Goal: Information Seeking & Learning: Compare options

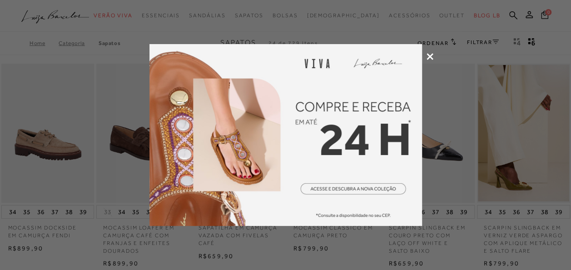
click at [431, 57] on icon at bounding box center [430, 56] width 7 height 7
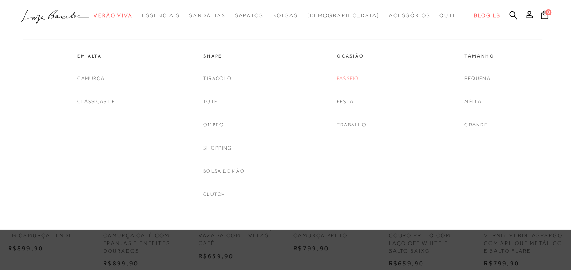
click at [349, 75] on link "Passeio" at bounding box center [348, 79] width 22 height 10
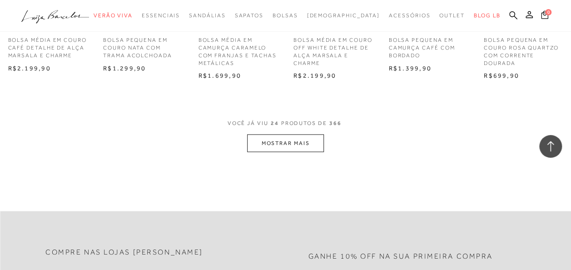
scroll to position [909, 0]
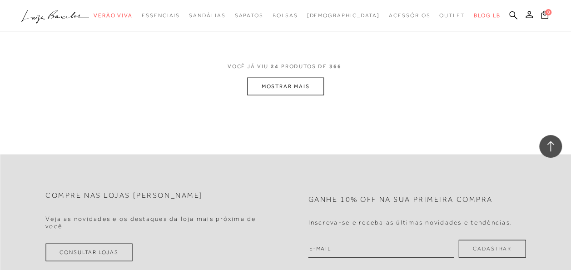
click at [298, 84] on button "MOSTRAR MAIS" at bounding box center [285, 87] width 76 height 18
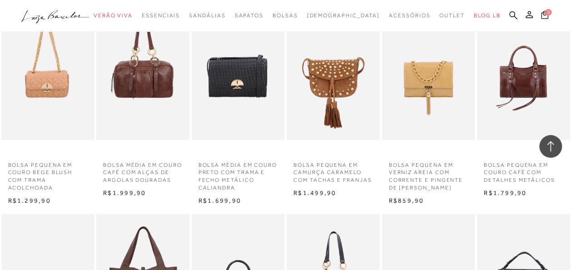
scroll to position [1227, 0]
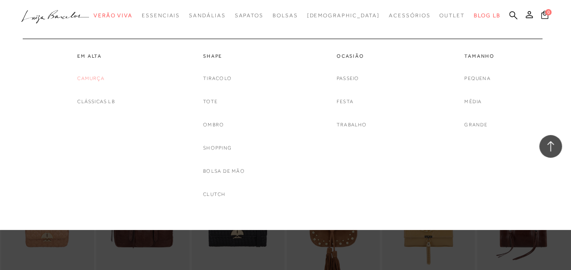
click at [88, 78] on link "Camurça" at bounding box center [90, 79] width 27 height 10
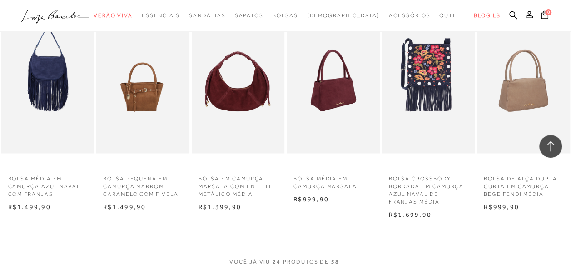
scroll to position [727, 0]
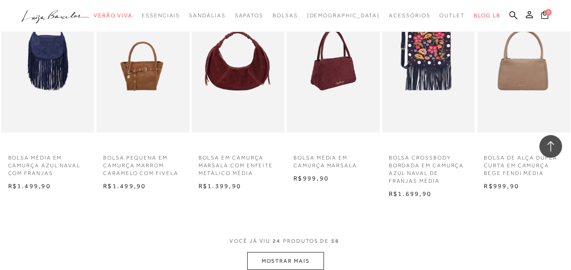
click at [306, 254] on button "MOSTRAR MAIS" at bounding box center [285, 261] width 76 height 18
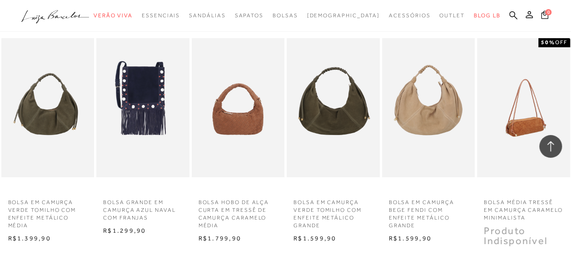
scroll to position [1681, 0]
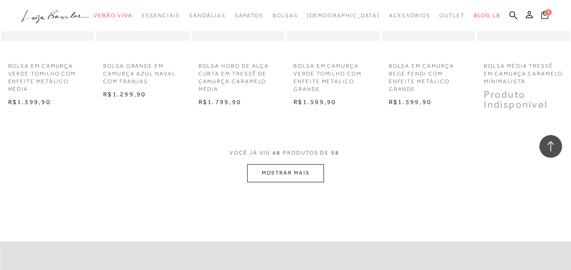
click at [287, 176] on button "MOSTRAR MAIS" at bounding box center [285, 173] width 76 height 18
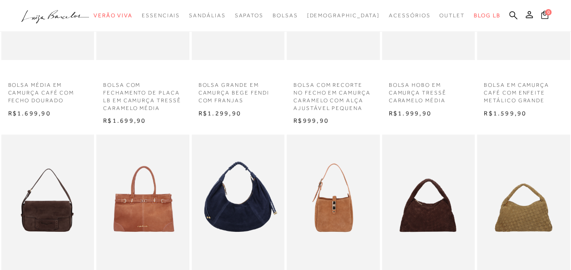
scroll to position [136, 0]
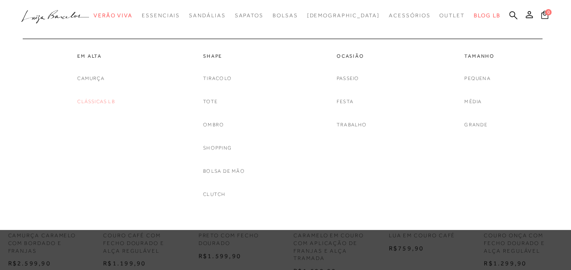
click at [104, 100] on link "Clássicas LB" at bounding box center [95, 102] width 37 height 10
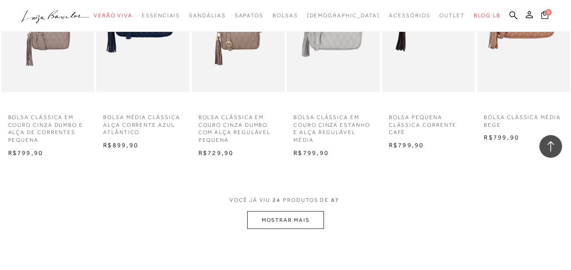
scroll to position [772, 0]
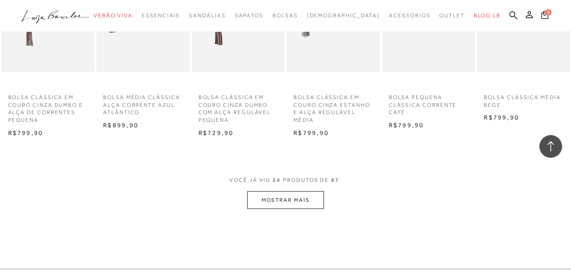
click at [305, 199] on button "MOSTRAR MAIS" at bounding box center [285, 200] width 76 height 18
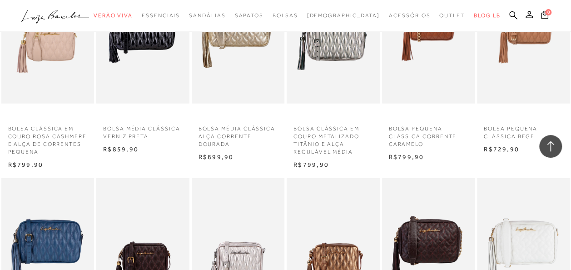
scroll to position [727, 0]
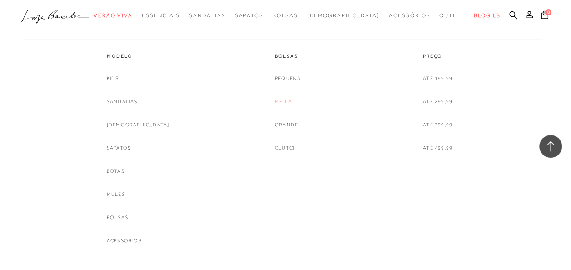
click at [288, 99] on link "Média" at bounding box center [283, 102] width 17 height 10
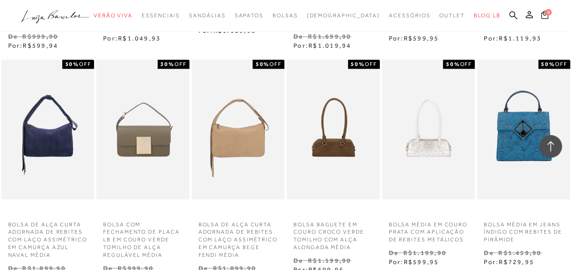
scroll to position [818, 0]
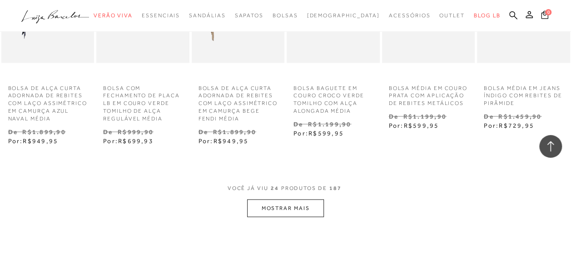
click at [287, 194] on span "VOCÊ JÁ VIU 24 PRODUTOS DE 187" at bounding box center [286, 191] width 116 height 16
click at [287, 206] on button "MOSTRAR MAIS" at bounding box center [285, 208] width 76 height 18
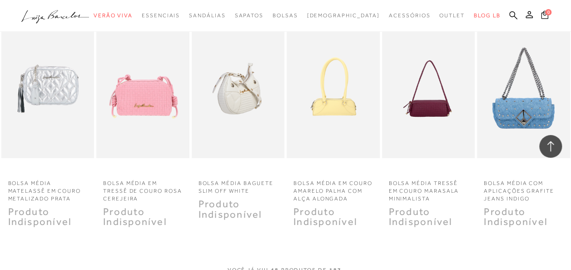
scroll to position [1681, 0]
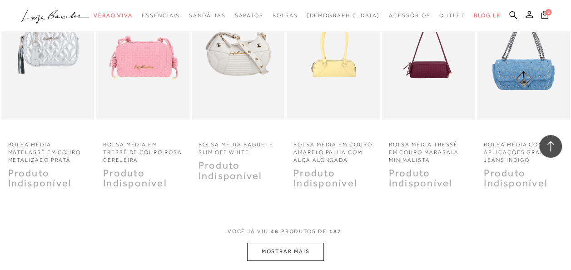
click at [314, 247] on button "MOSTRAR MAIS" at bounding box center [285, 252] width 76 height 18
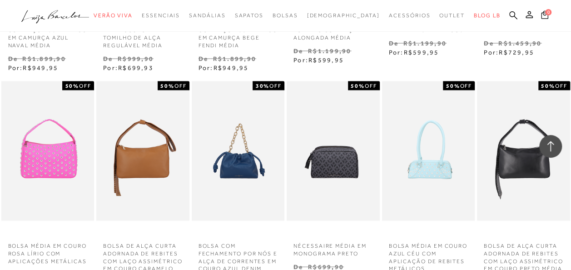
scroll to position [0, 0]
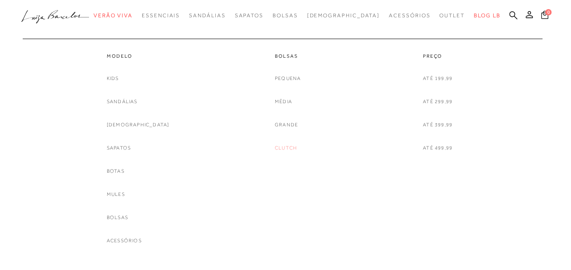
click at [288, 148] on link "Clutch" at bounding box center [286, 148] width 22 height 10
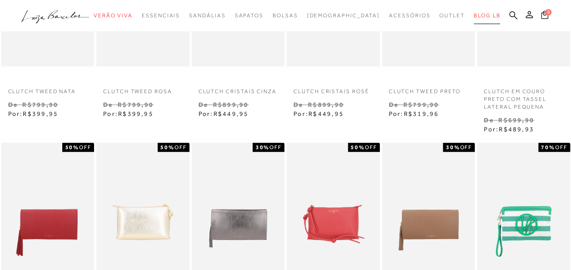
scroll to position [227, 0]
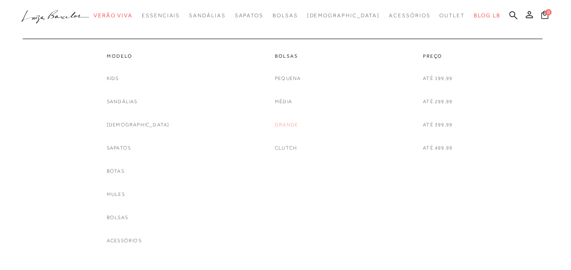
click at [282, 125] on link "Grande" at bounding box center [286, 125] width 23 height 10
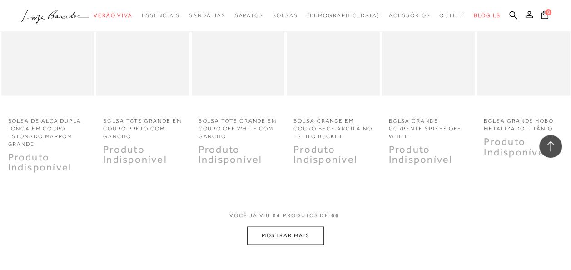
scroll to position [863, 0]
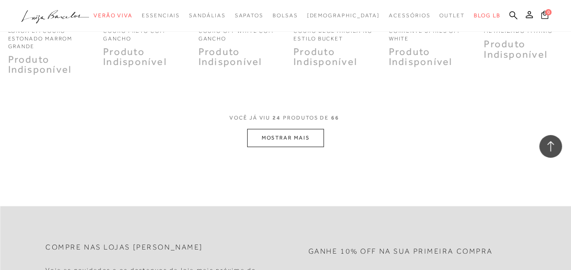
click at [301, 134] on button "MOSTRAR MAIS" at bounding box center [285, 138] width 76 height 18
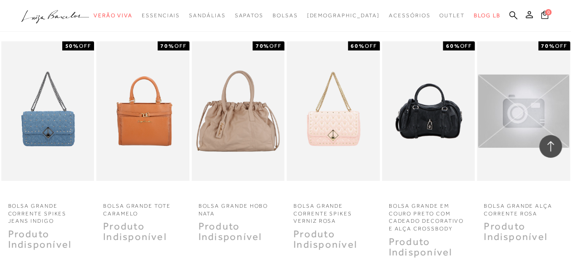
scroll to position [1726, 0]
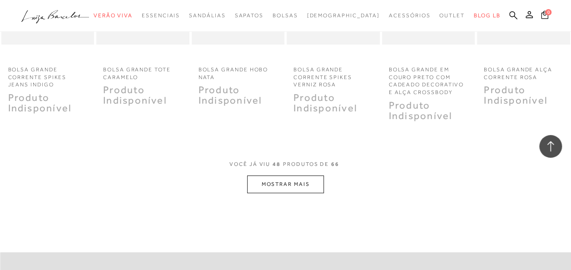
click at [293, 176] on button "MOSTRAR MAIS" at bounding box center [285, 184] width 76 height 18
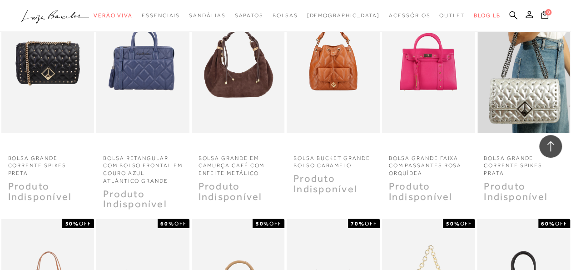
scroll to position [762, 0]
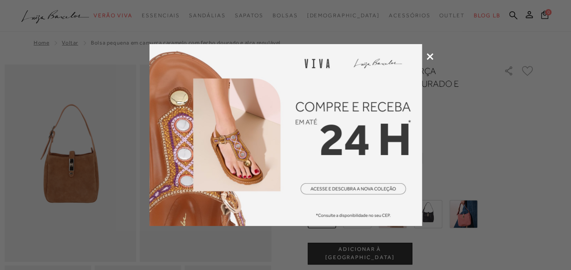
click at [427, 54] on icon at bounding box center [430, 56] width 7 height 7
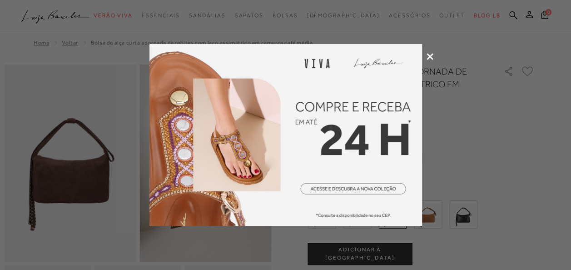
click at [429, 55] on icon at bounding box center [430, 56] width 7 height 7
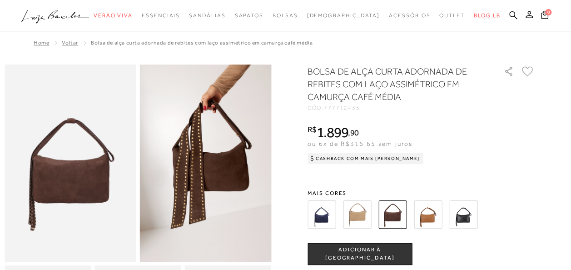
click at [334, 213] on img at bounding box center [322, 214] width 28 height 28
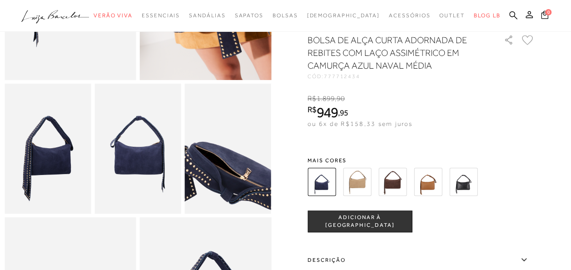
scroll to position [91, 0]
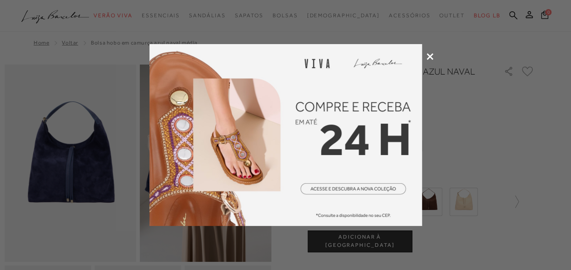
click at [432, 57] on icon at bounding box center [430, 56] width 7 height 7
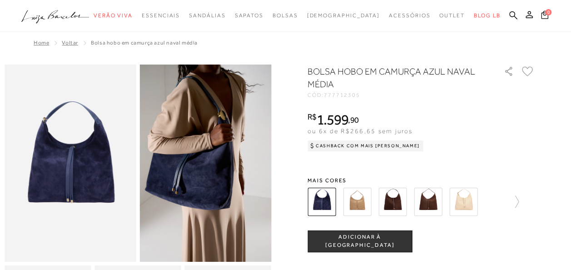
click at [404, 197] on img at bounding box center [392, 202] width 28 height 28
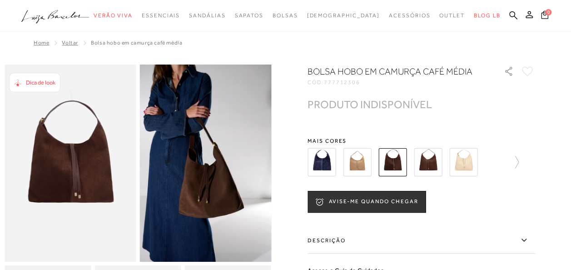
click at [434, 161] on img at bounding box center [428, 162] width 28 height 28
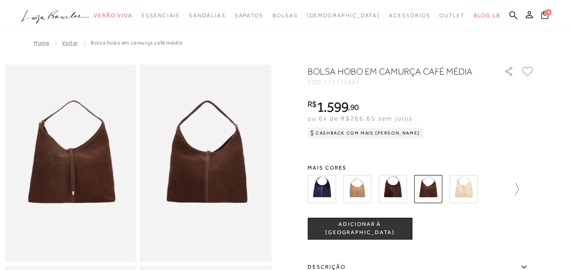
click at [517, 185] on icon at bounding box center [512, 189] width 13 height 13
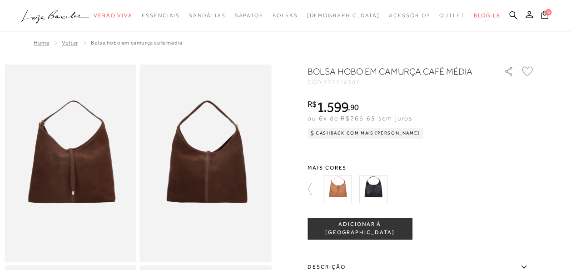
click at [387, 188] on img at bounding box center [373, 189] width 28 height 28
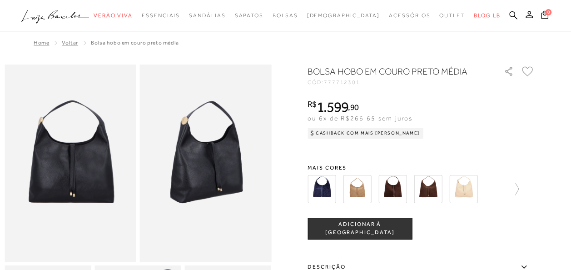
click at [398, 185] on img at bounding box center [392, 189] width 28 height 28
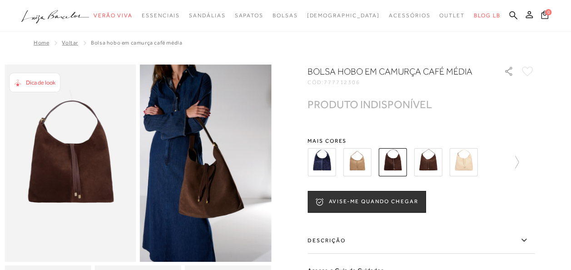
click at [358, 175] on img at bounding box center [357, 162] width 28 height 28
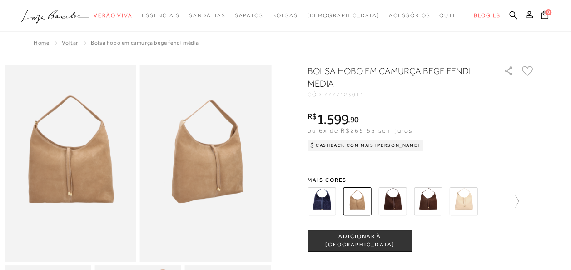
click at [317, 200] on img at bounding box center [322, 201] width 28 height 28
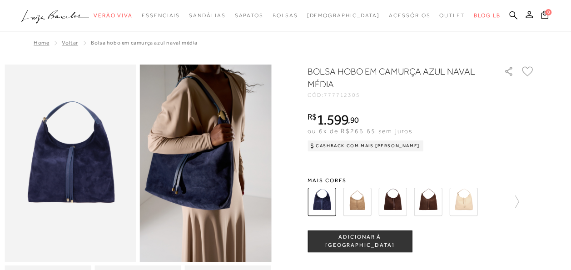
click at [113, 170] on img at bounding box center [71, 163] width 132 height 197
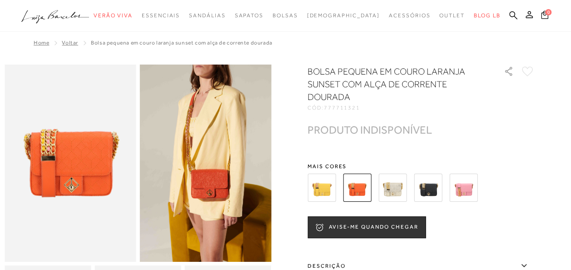
click at [326, 187] on img at bounding box center [322, 188] width 28 height 28
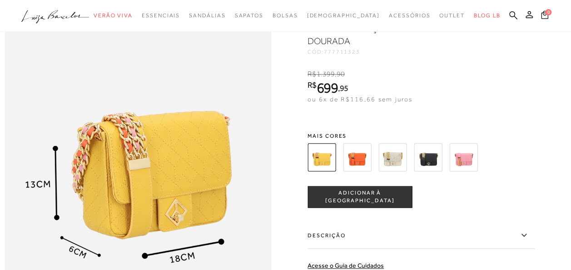
scroll to position [182, 0]
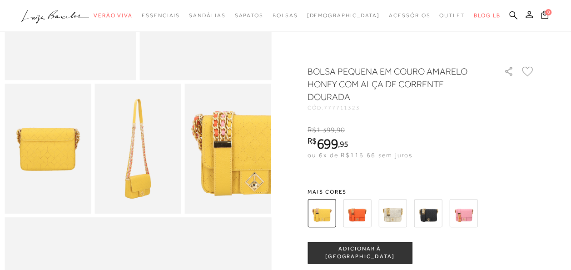
click at [144, 170] on img at bounding box center [137, 148] width 86 height 129
click at [60, 144] on img at bounding box center [48, 148] width 86 height 129
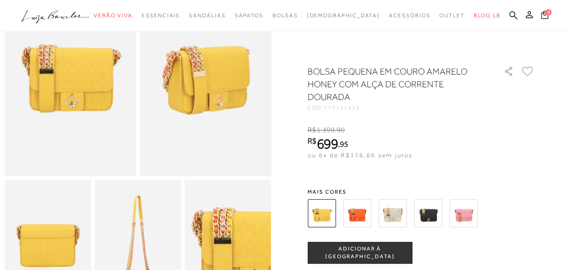
scroll to position [45, 0]
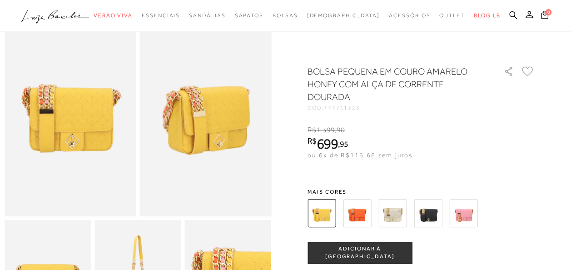
click at [99, 128] on img at bounding box center [71, 117] width 132 height 197
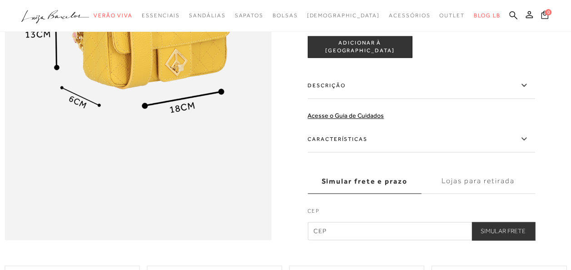
scroll to position [545, 0]
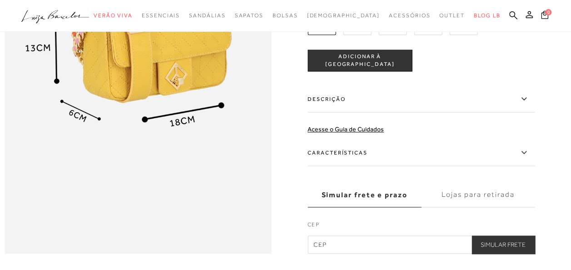
click at [345, 166] on label "Características" at bounding box center [421, 152] width 227 height 26
click at [0, 0] on input "Características" at bounding box center [0, 0] width 0 height 0
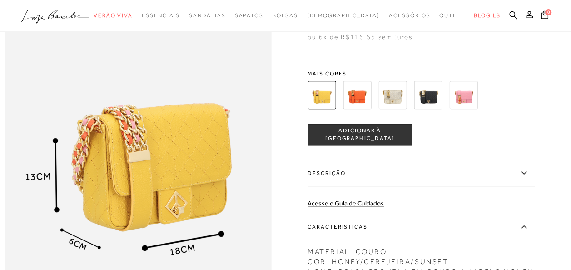
scroll to position [409, 0]
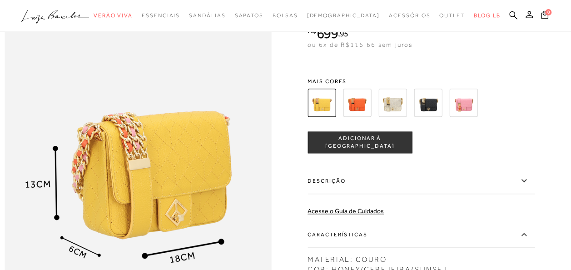
click at [436, 117] on img at bounding box center [428, 103] width 28 height 28
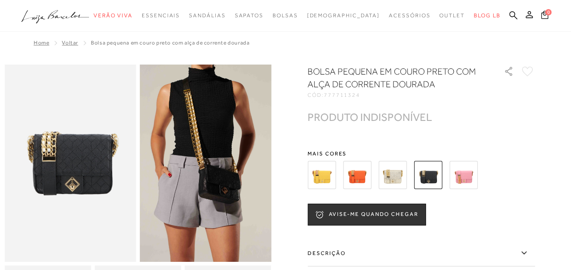
click at [463, 172] on img at bounding box center [463, 175] width 28 height 28
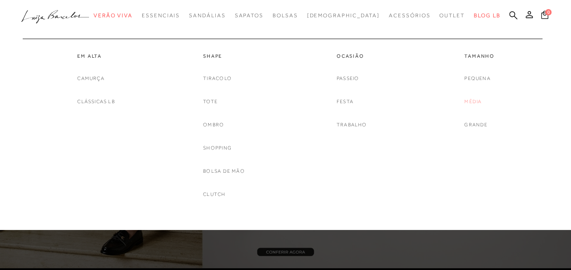
click at [471, 101] on link "Média" at bounding box center [472, 102] width 17 height 10
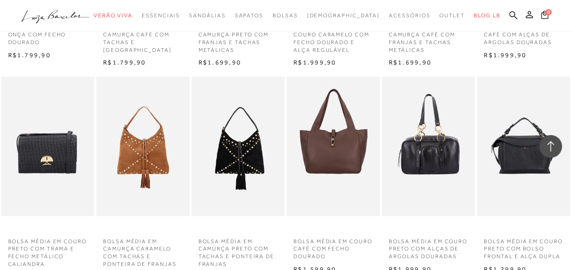
scroll to position [818, 0]
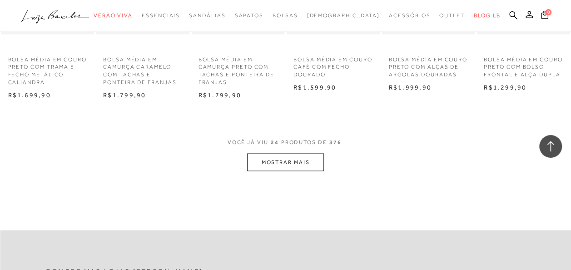
click at [307, 164] on button "MOSTRAR MAIS" at bounding box center [285, 162] width 76 height 18
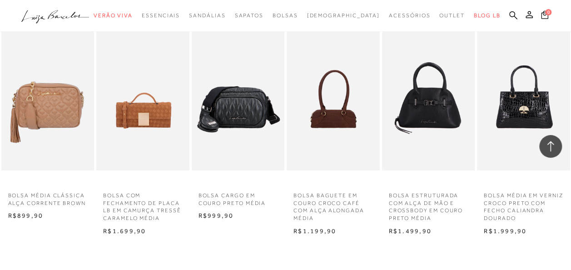
scroll to position [1636, 0]
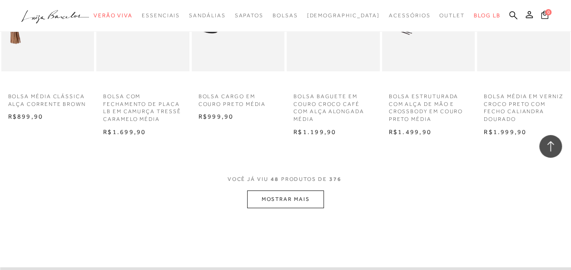
click at [303, 202] on button "MOSTRAR MAIS" at bounding box center [285, 199] width 76 height 18
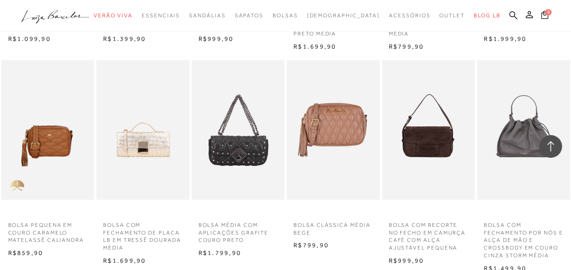
scroll to position [2499, 0]
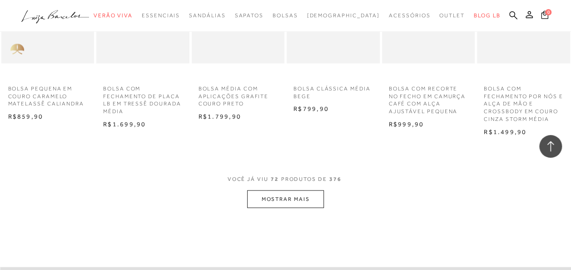
click at [272, 195] on button "MOSTRAR MAIS" at bounding box center [285, 199] width 76 height 18
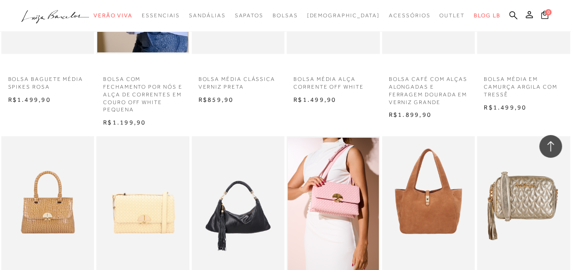
scroll to position [2817, 0]
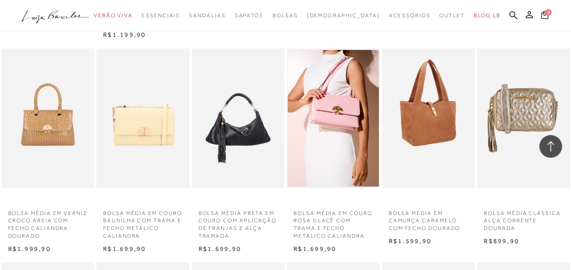
click at [421, 140] on img at bounding box center [429, 118] width 92 height 139
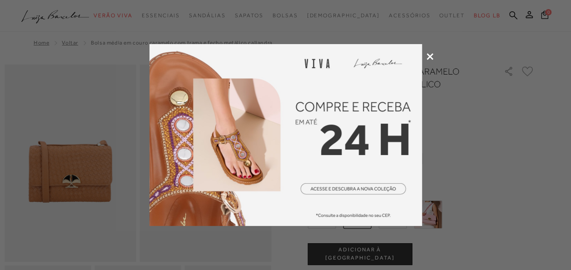
click at [424, 55] on div at bounding box center [285, 135] width 571 height 270
click at [428, 57] on icon at bounding box center [430, 56] width 7 height 7
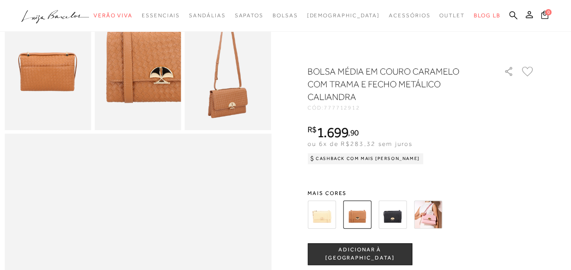
scroll to position [227, 0]
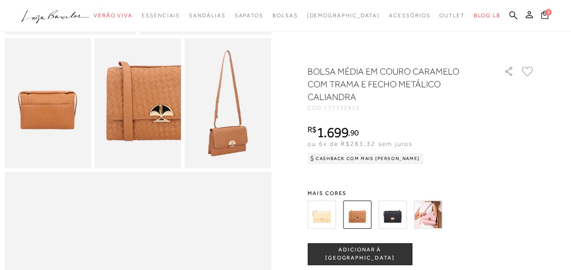
click at [431, 209] on img at bounding box center [428, 214] width 28 height 28
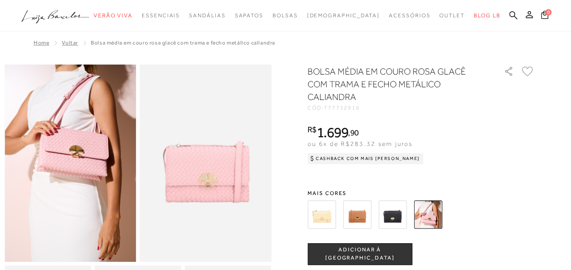
click at [392, 205] on img at bounding box center [392, 214] width 28 height 28
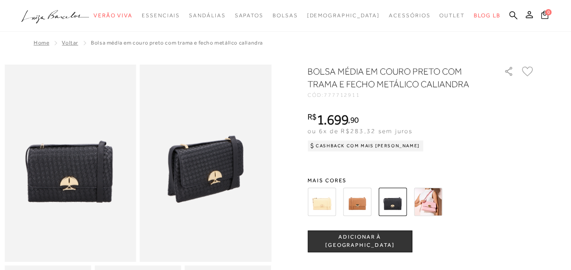
click at [430, 201] on img at bounding box center [428, 202] width 28 height 28
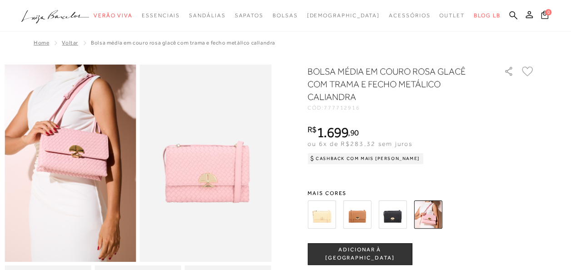
click at [333, 209] on img at bounding box center [322, 214] width 28 height 28
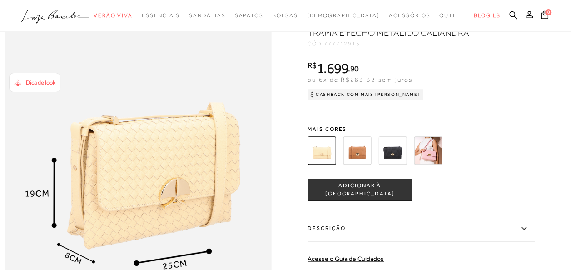
scroll to position [500, 0]
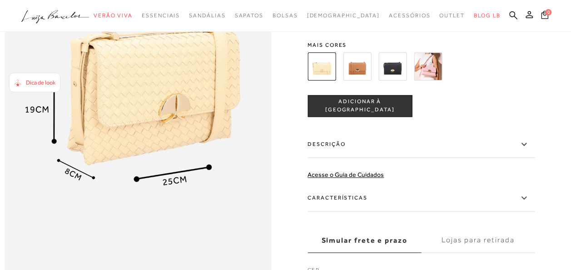
click at [365, 80] on img at bounding box center [357, 66] width 28 height 28
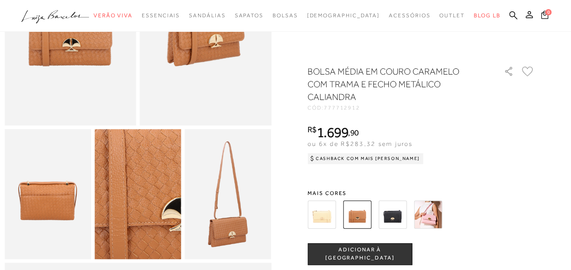
scroll to position [363, 0]
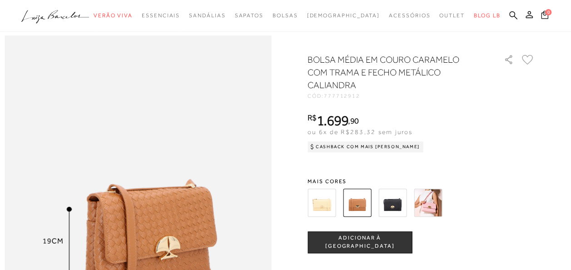
click at [427, 208] on img at bounding box center [428, 203] width 28 height 28
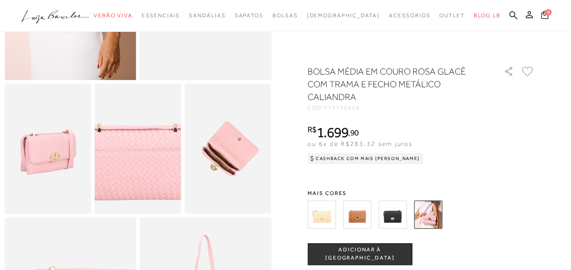
scroll to position [363, 0]
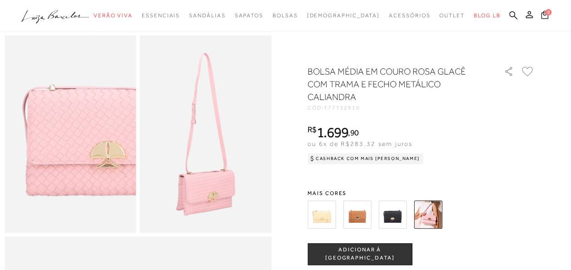
click at [368, 215] on img at bounding box center [357, 214] width 28 height 28
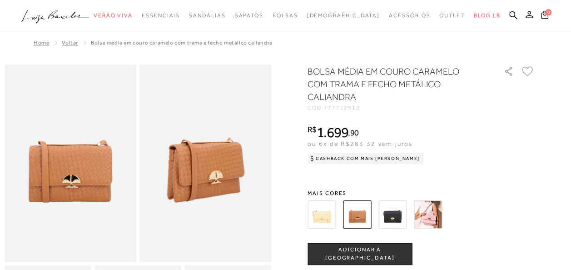
click at [399, 208] on img at bounding box center [392, 214] width 28 height 28
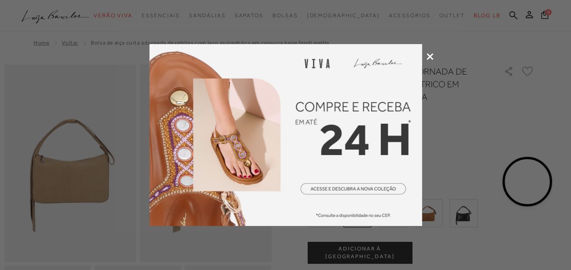
click at [430, 55] on icon at bounding box center [430, 56] width 7 height 7
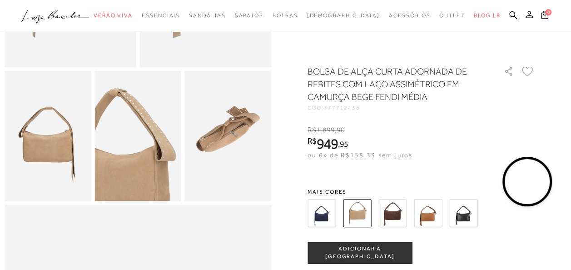
scroll to position [182, 0]
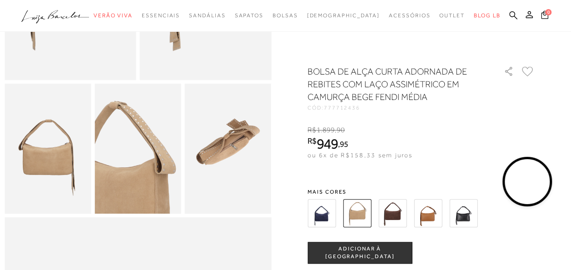
click at [518, 179] on video at bounding box center [527, 181] width 43 height 43
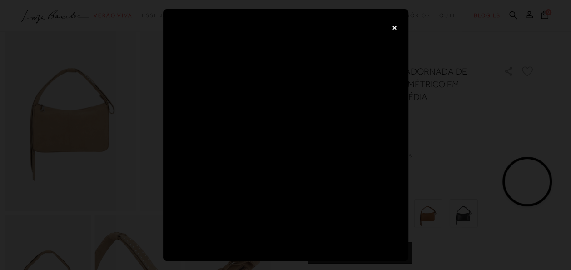
scroll to position [45, 0]
click at [399, 26] on button "×" at bounding box center [395, 27] width 18 height 18
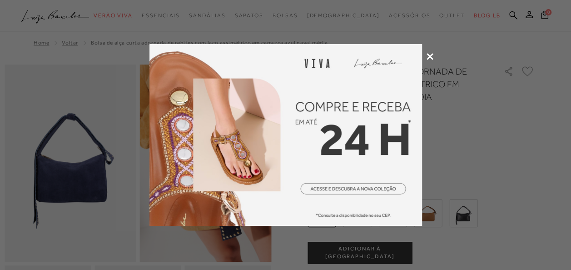
click at [430, 61] on div at bounding box center [285, 135] width 571 height 270
click at [431, 55] on icon at bounding box center [430, 56] width 7 height 7
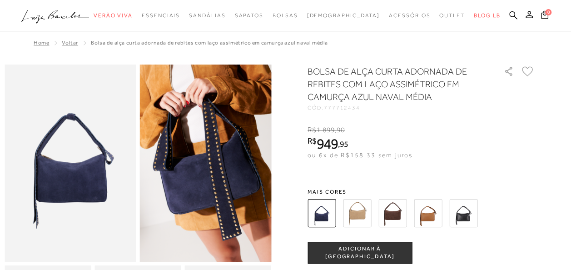
click at [389, 205] on img at bounding box center [392, 213] width 28 height 28
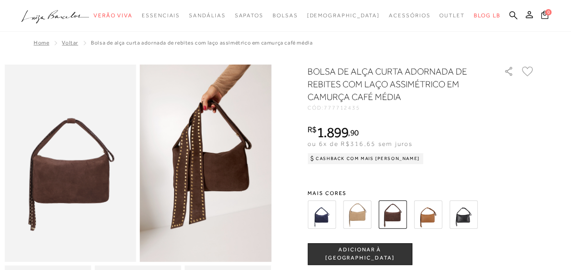
click at [369, 215] on img at bounding box center [357, 214] width 28 height 28
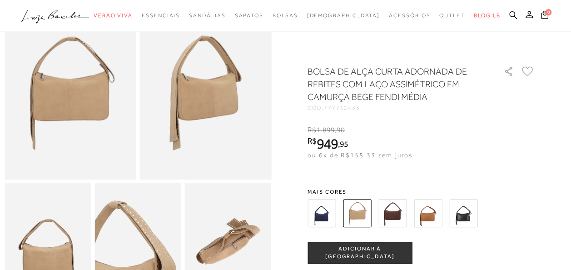
scroll to position [45, 0]
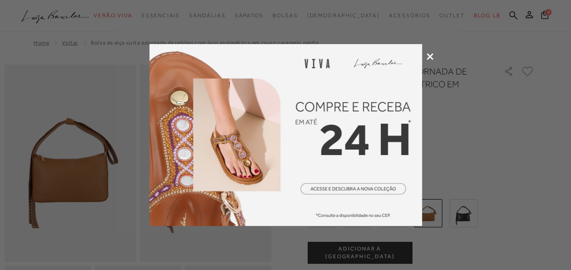
click at [428, 58] on icon at bounding box center [430, 56] width 7 height 7
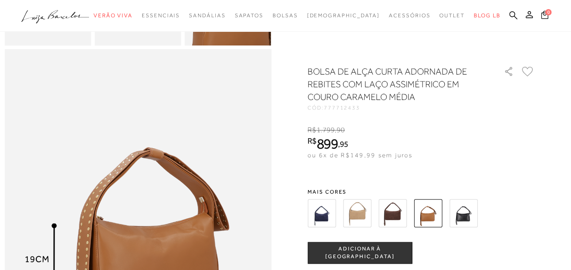
scroll to position [318, 0]
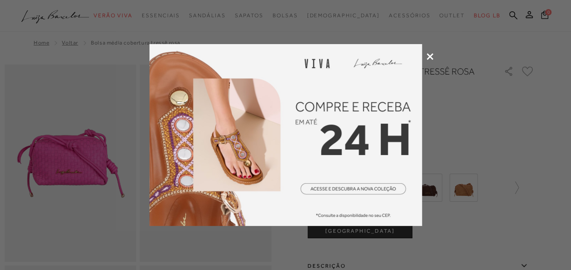
click at [432, 55] on icon at bounding box center [430, 56] width 7 height 7
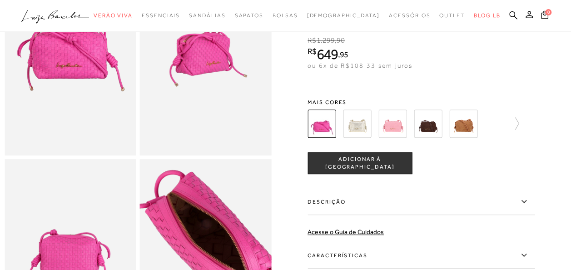
scroll to position [45, 0]
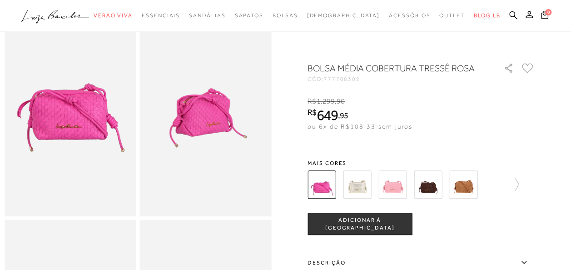
click at [368, 184] on img at bounding box center [357, 184] width 28 height 28
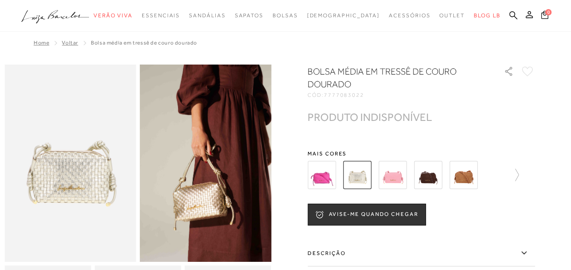
click at [394, 178] on img at bounding box center [392, 175] width 28 height 28
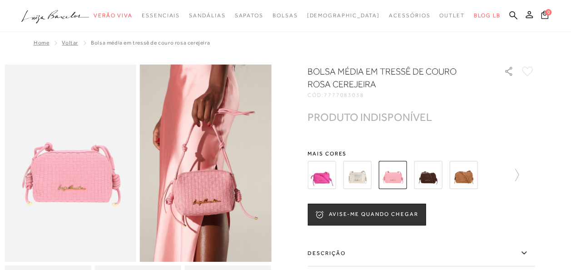
click at [433, 178] on img at bounding box center [428, 175] width 28 height 28
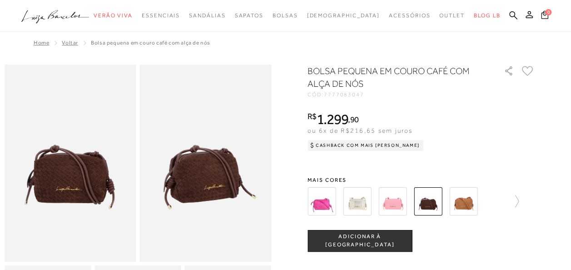
click at [472, 196] on img at bounding box center [463, 201] width 28 height 28
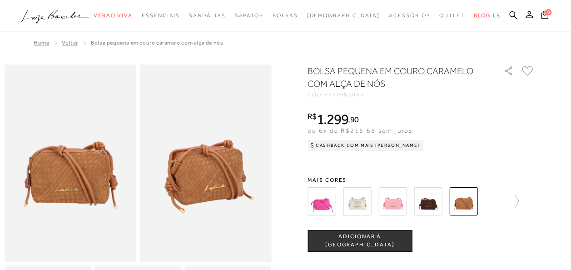
click at [321, 204] on img at bounding box center [322, 201] width 28 height 28
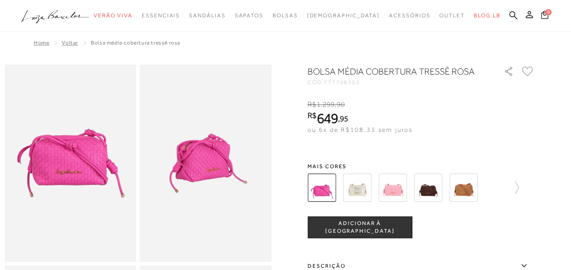
click at [481, 183] on div at bounding box center [402, 188] width 195 height 34
click at [472, 188] on img at bounding box center [463, 188] width 28 height 28
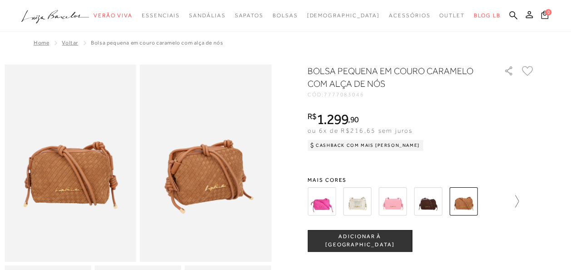
click at [519, 201] on icon at bounding box center [512, 201] width 13 height 13
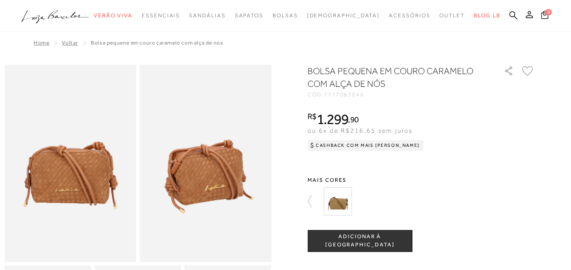
click at [348, 200] on img at bounding box center [337, 201] width 28 height 28
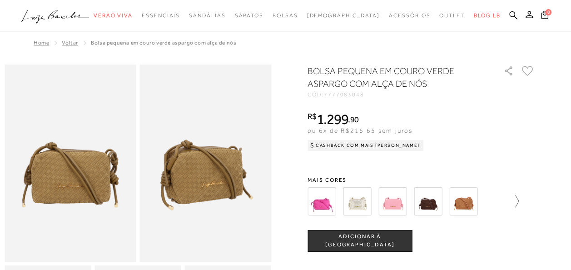
click at [518, 198] on icon at bounding box center [512, 201] width 13 height 13
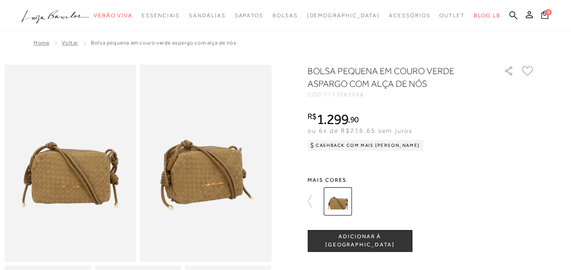
click at [310, 198] on div at bounding box center [286, 249] width 562 height 369
click at [314, 203] on icon at bounding box center [314, 201] width 13 height 13
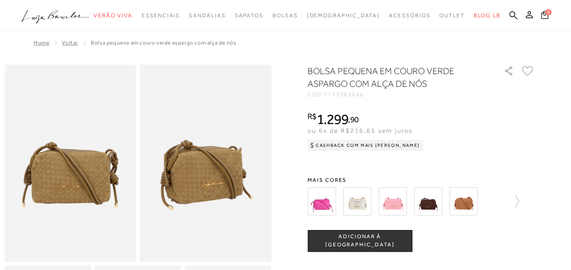
click at [437, 204] on img at bounding box center [428, 201] width 28 height 28
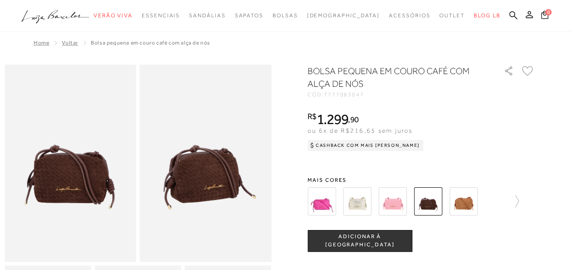
click at [398, 201] on img at bounding box center [392, 201] width 28 height 28
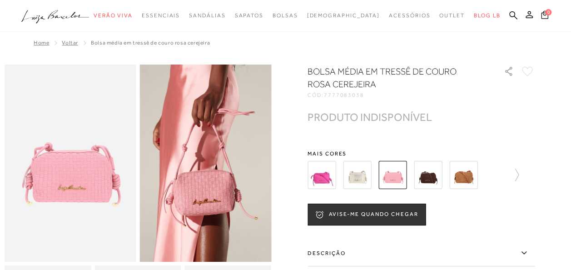
click at [329, 180] on img at bounding box center [322, 175] width 28 height 28
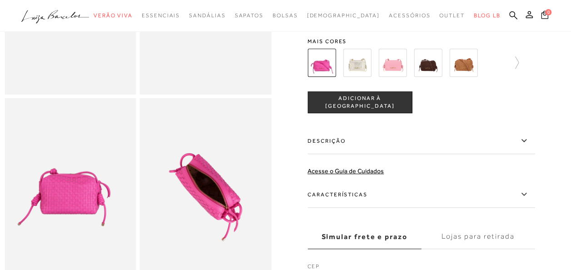
scroll to position [182, 0]
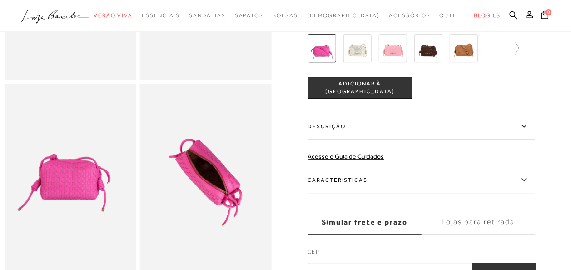
click at [362, 187] on label "Características" at bounding box center [421, 180] width 227 height 26
click at [0, 0] on input "Características" at bounding box center [0, 0] width 0 height 0
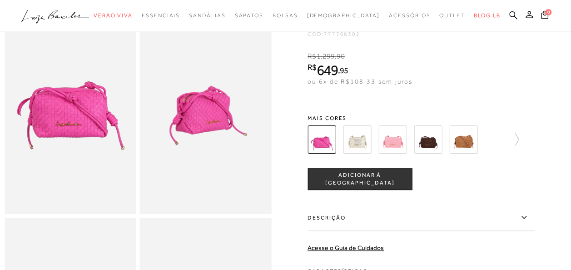
scroll to position [45, 0]
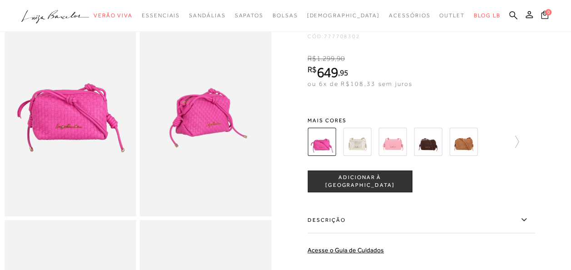
click at [467, 156] on img at bounding box center [463, 142] width 28 height 28
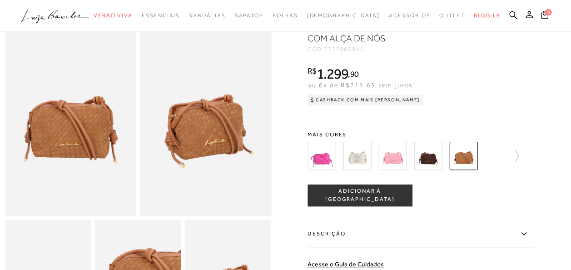
scroll to position [136, 0]
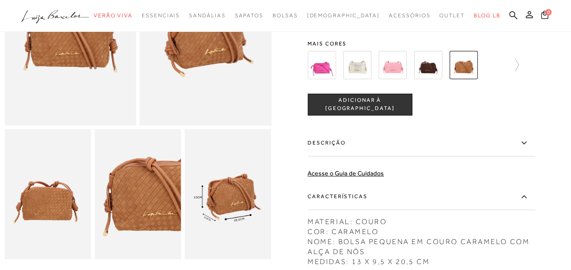
click at [384, 195] on label "Características" at bounding box center [421, 197] width 227 height 26
click at [0, 0] on input "Características" at bounding box center [0, 0] width 0 height 0
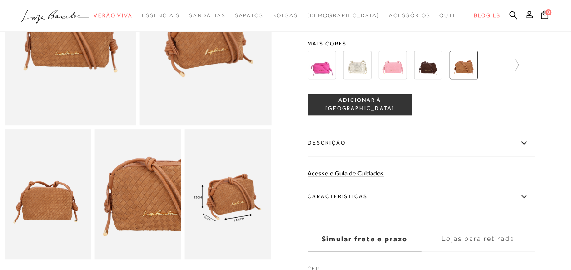
click at [348, 198] on label "Características" at bounding box center [421, 197] width 227 height 26
click at [0, 0] on input "Características" at bounding box center [0, 0] width 0 height 0
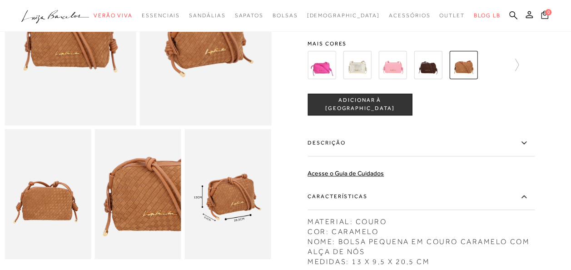
click at [366, 56] on img at bounding box center [357, 65] width 28 height 28
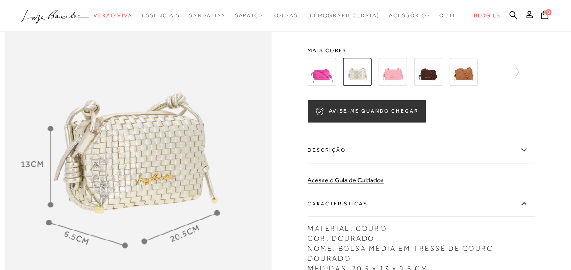
scroll to position [454, 0]
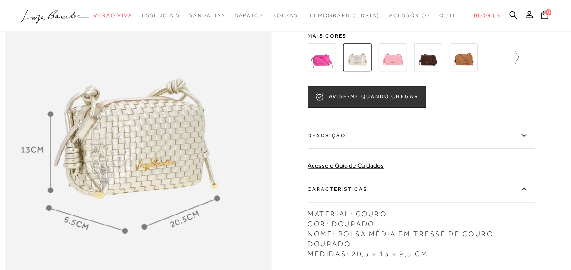
click at [518, 64] on icon at bounding box center [512, 57] width 13 height 13
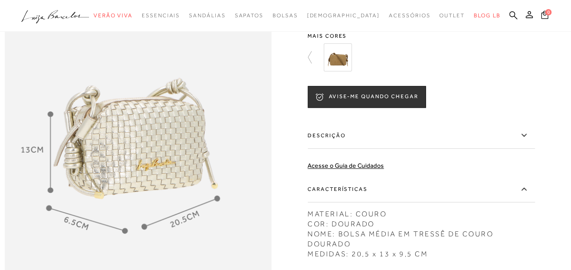
click at [343, 71] on img at bounding box center [337, 57] width 28 height 28
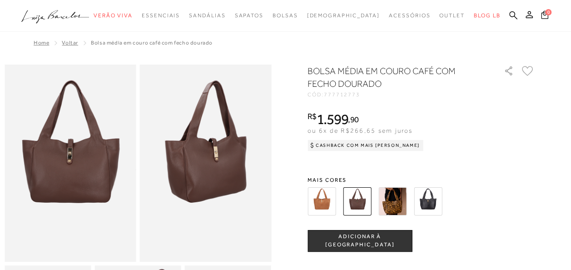
click at [427, 175] on div "BOLSA MÉDIA EM COURO CAFÉ COM FECHO DOURADO CÓD: 777712773 × É necessário selec…" at bounding box center [421, 249] width 227 height 369
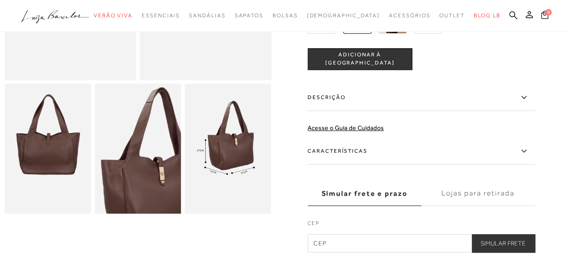
scroll to position [45, 0]
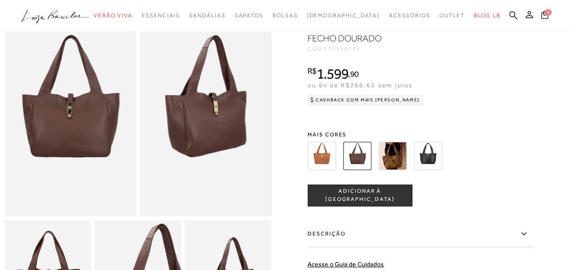
click at [333, 157] on img at bounding box center [322, 156] width 28 height 28
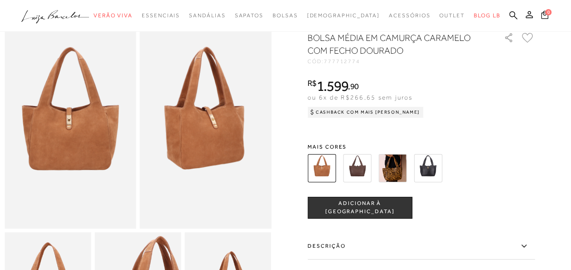
scroll to position [0, 0]
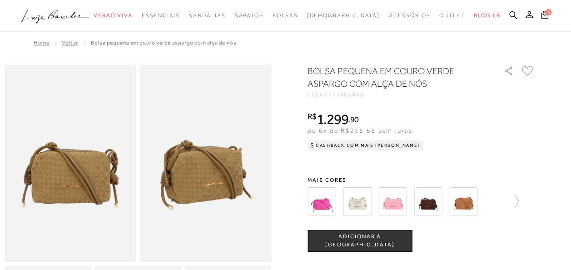
click at [391, 202] on img at bounding box center [392, 201] width 28 height 28
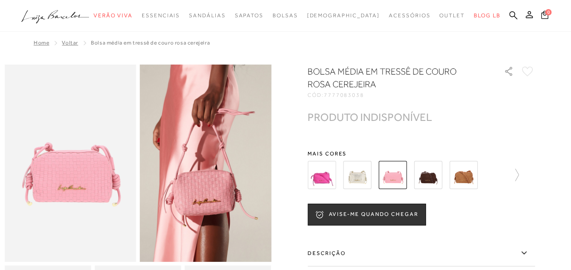
click at [468, 177] on img at bounding box center [463, 175] width 28 height 28
